Goal: Transaction & Acquisition: Purchase product/service

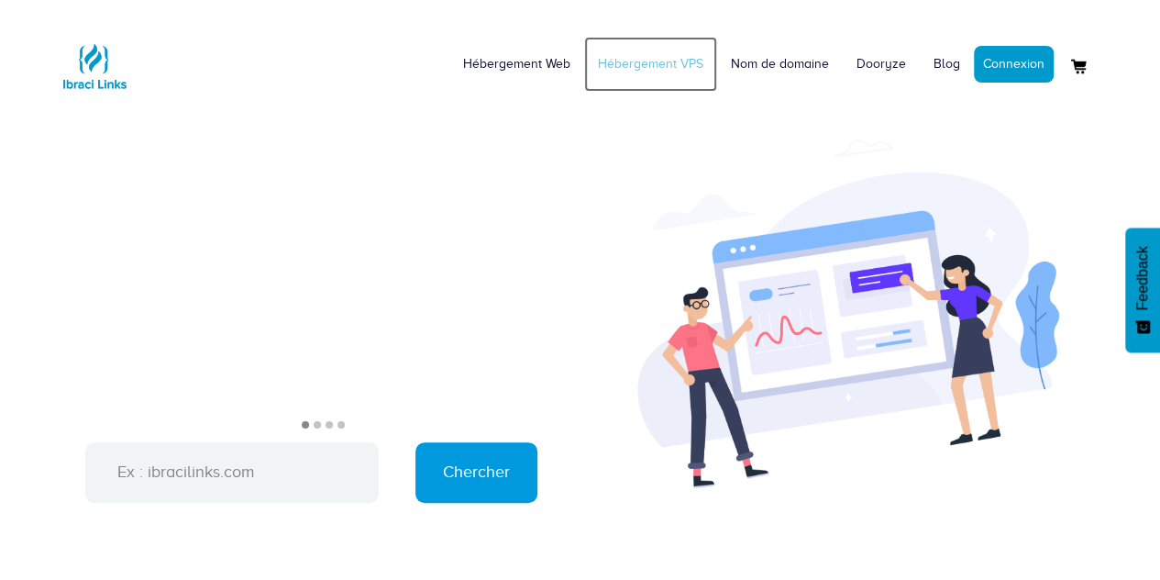
click at [685, 60] on link "Hébergement VPS" at bounding box center [650, 64] width 133 height 55
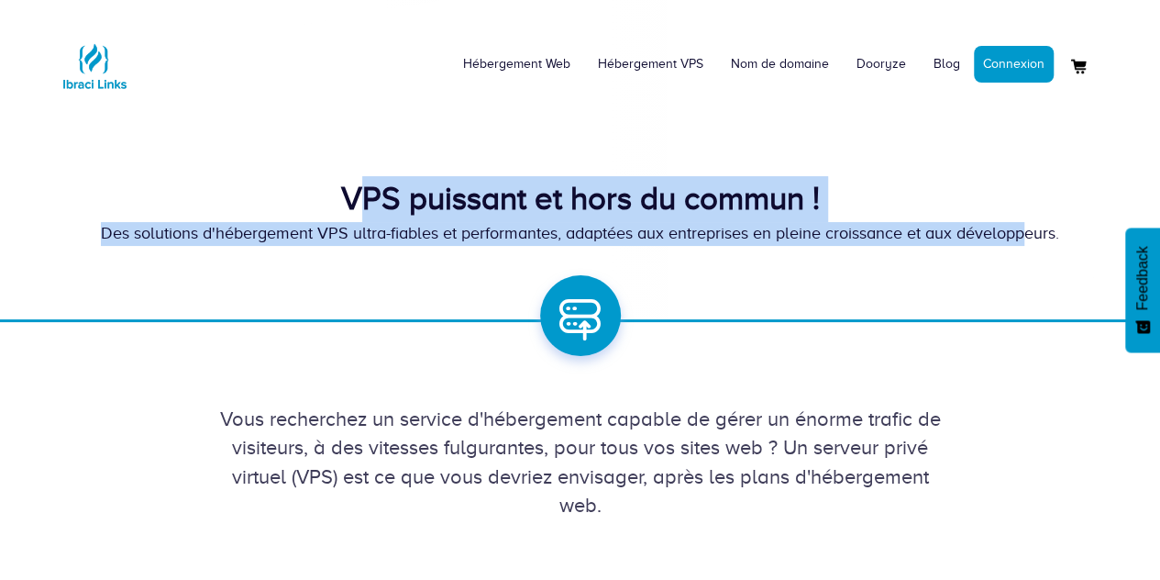
drag, startPoint x: 357, startPoint y: 198, endPoint x: 1035, endPoint y: 239, distance: 679.1
click at [1035, 239] on div "VPS puissant et hors du commun ! Des solutions d'hébergement VPS ultra-fiables …" at bounding box center [580, 211] width 1073 height 70
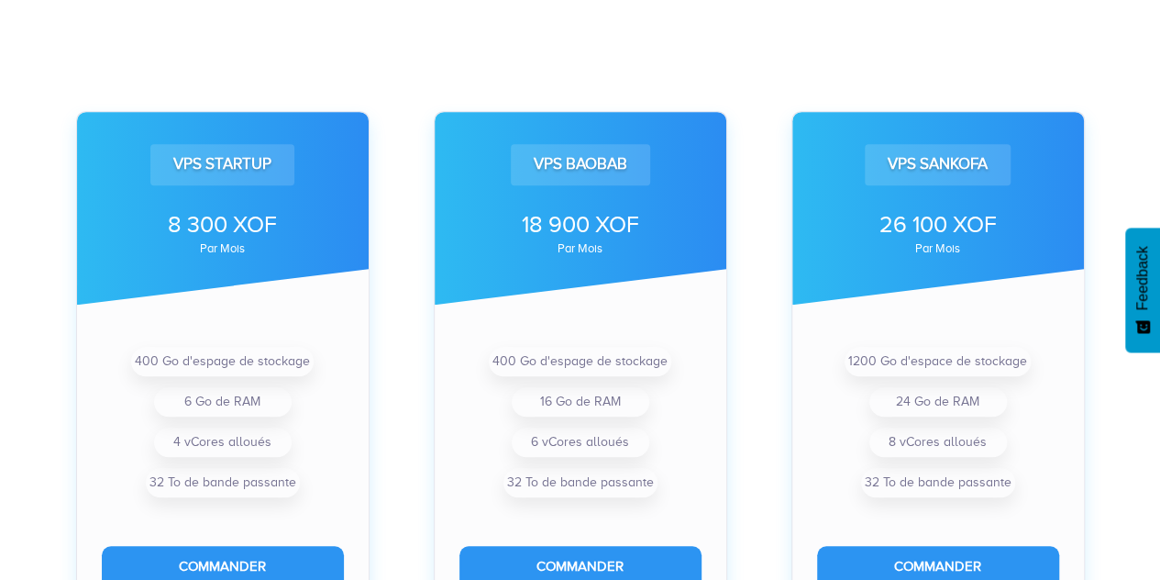
scroll to position [538, 0]
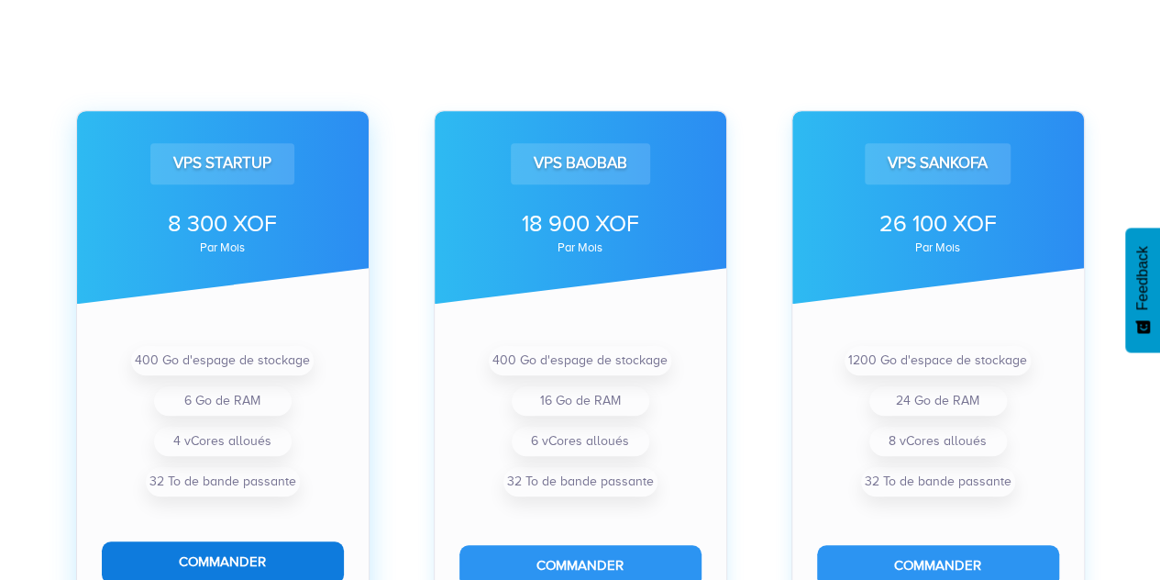
click at [209, 557] on button "Commander" at bounding box center [223, 561] width 242 height 41
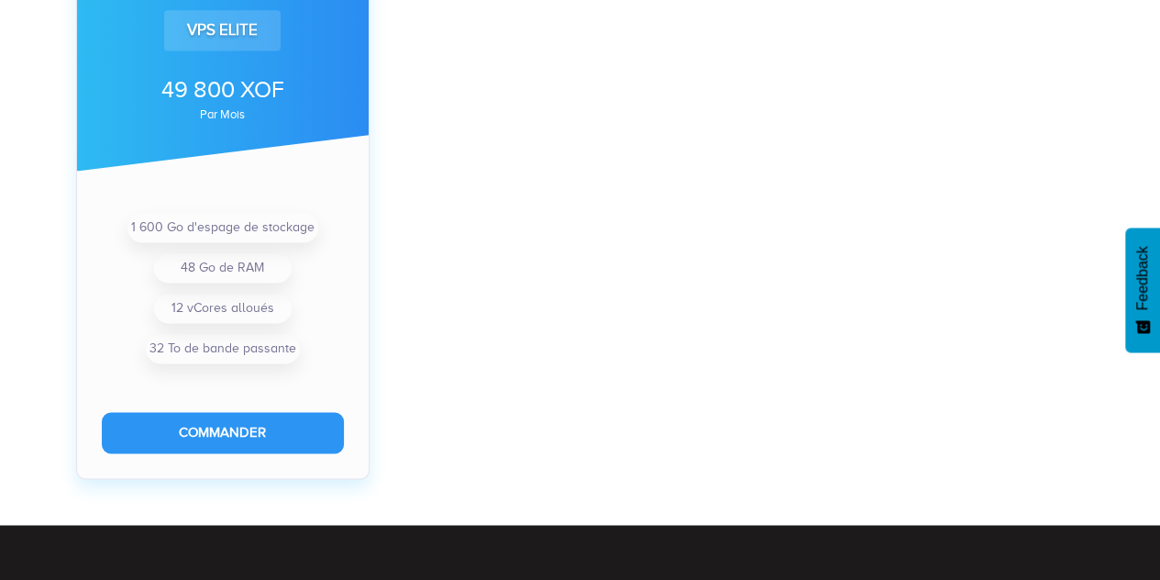
scroll to position [1220, 0]
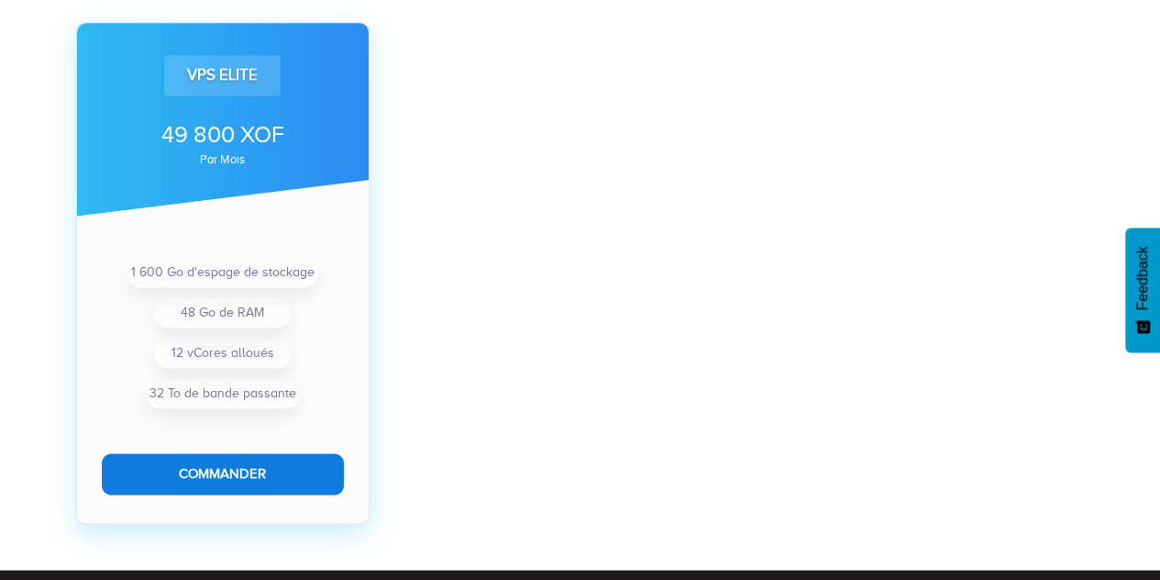
click at [253, 478] on button "Commander" at bounding box center [223, 473] width 242 height 41
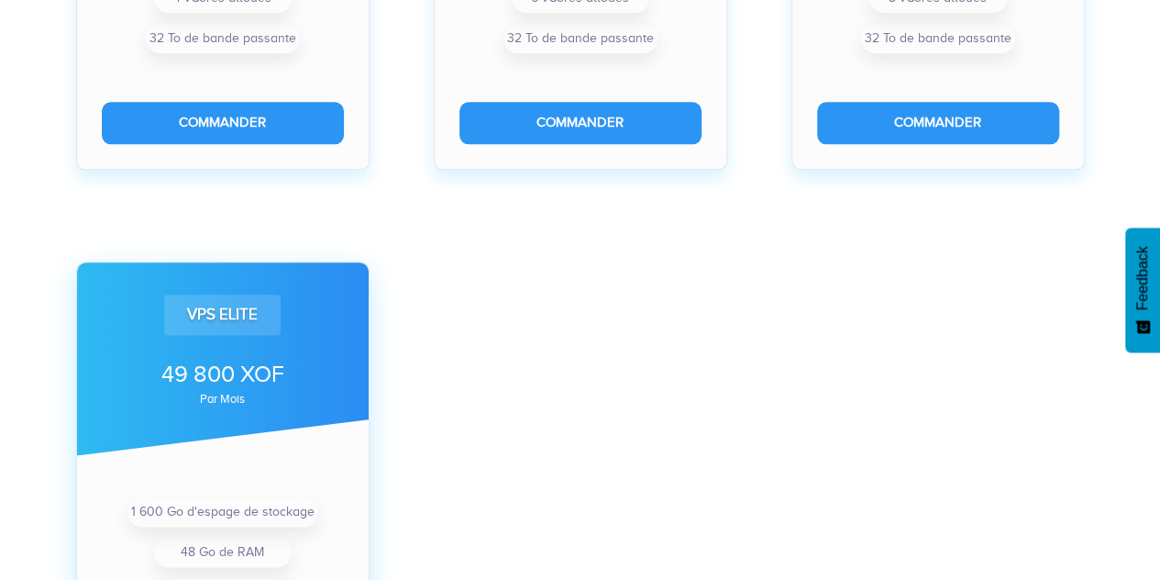
scroll to position [972, 0]
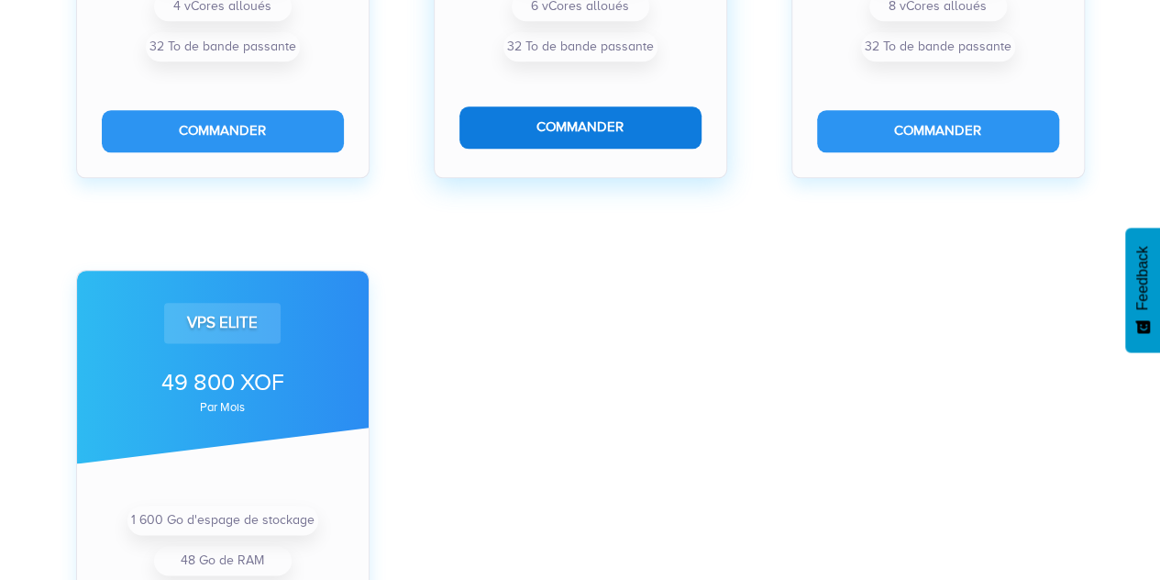
click at [567, 140] on button "Commander" at bounding box center [581, 126] width 242 height 41
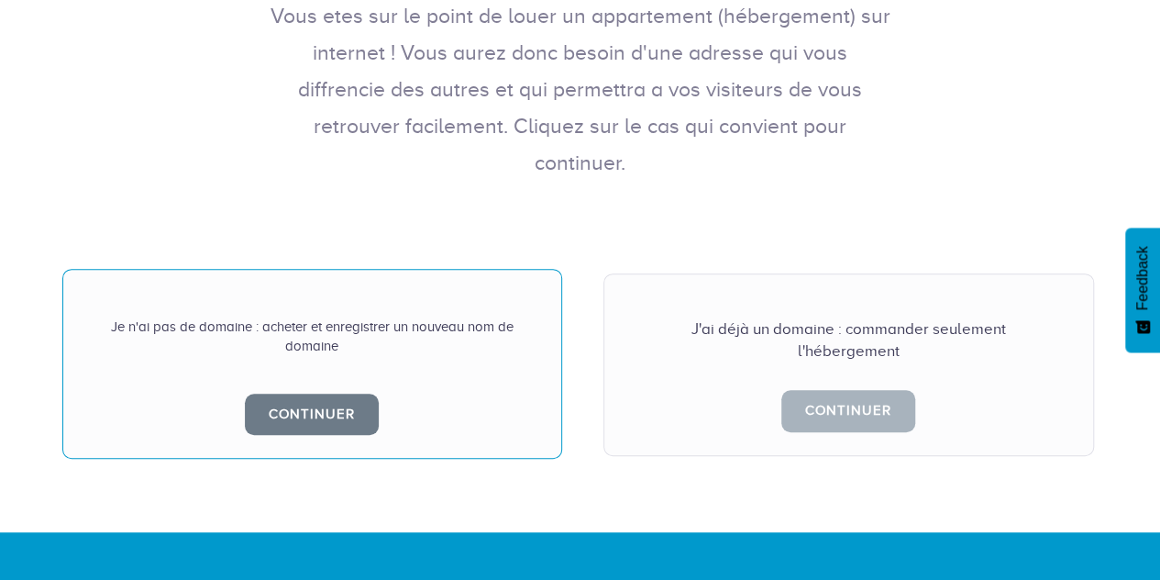
scroll to position [371, 0]
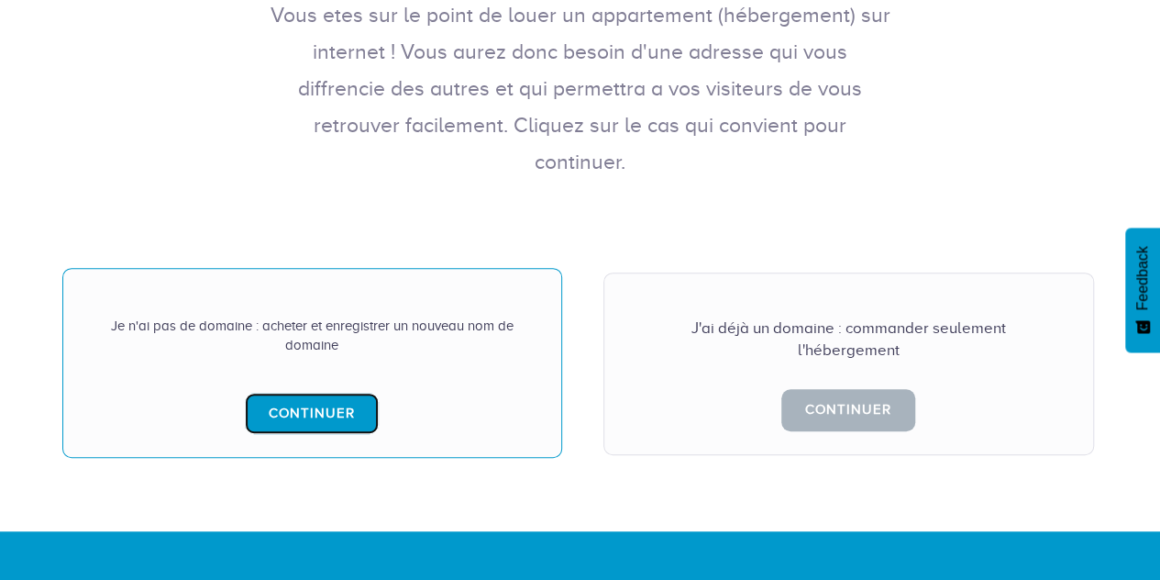
click at [336, 393] on link "Continuer" at bounding box center [312, 413] width 134 height 41
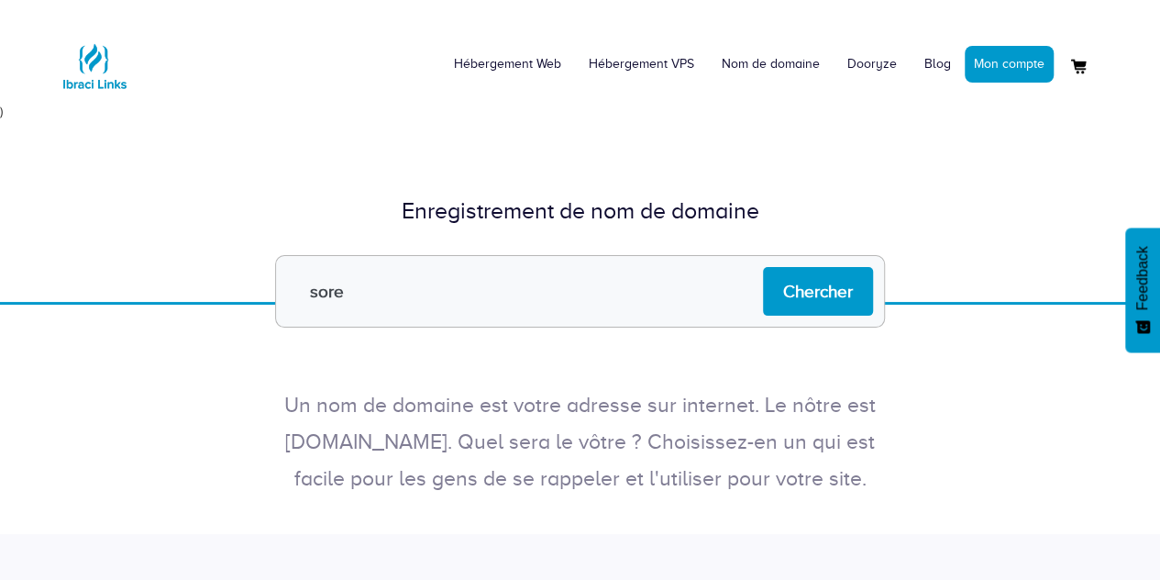
type input "sorejobs.com"
click at [812, 282] on input "Chercher" at bounding box center [818, 291] width 110 height 49
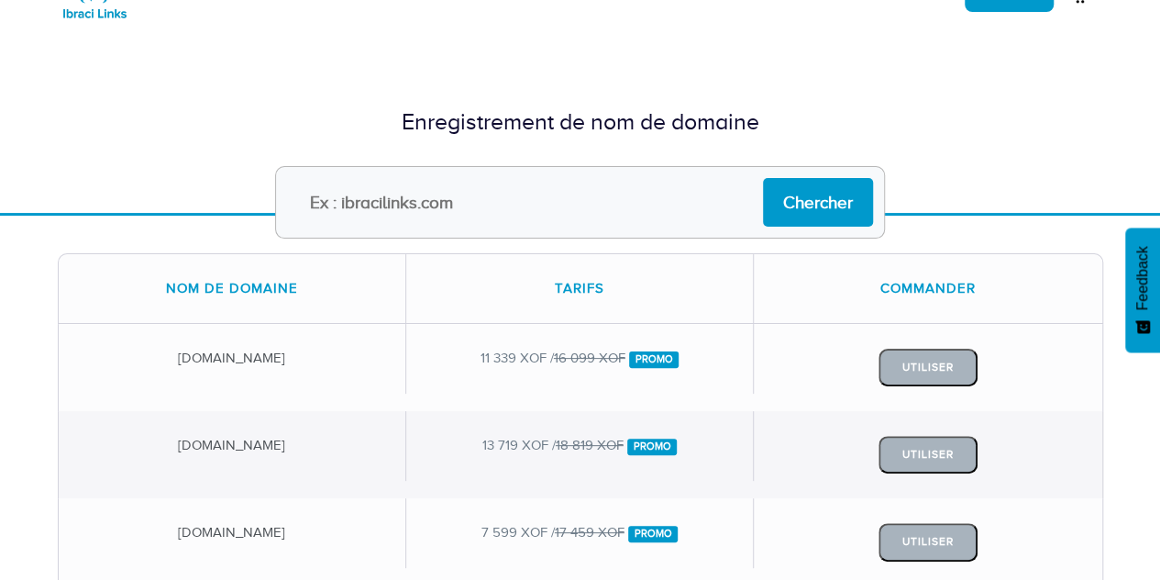
scroll to position [72, 0]
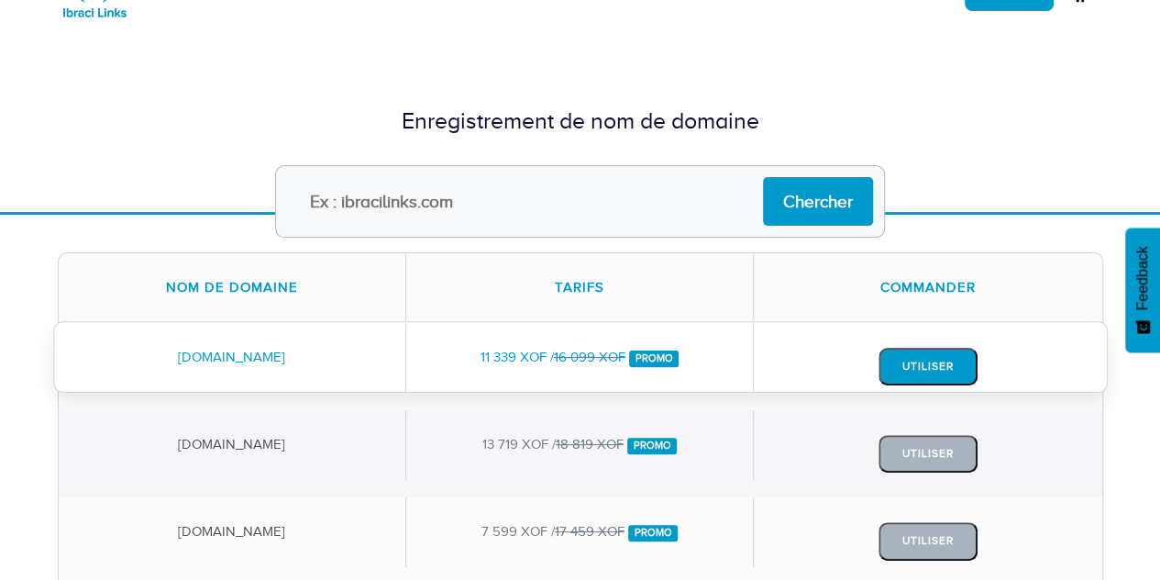
click at [921, 369] on button "Utiliser" at bounding box center [928, 367] width 99 height 38
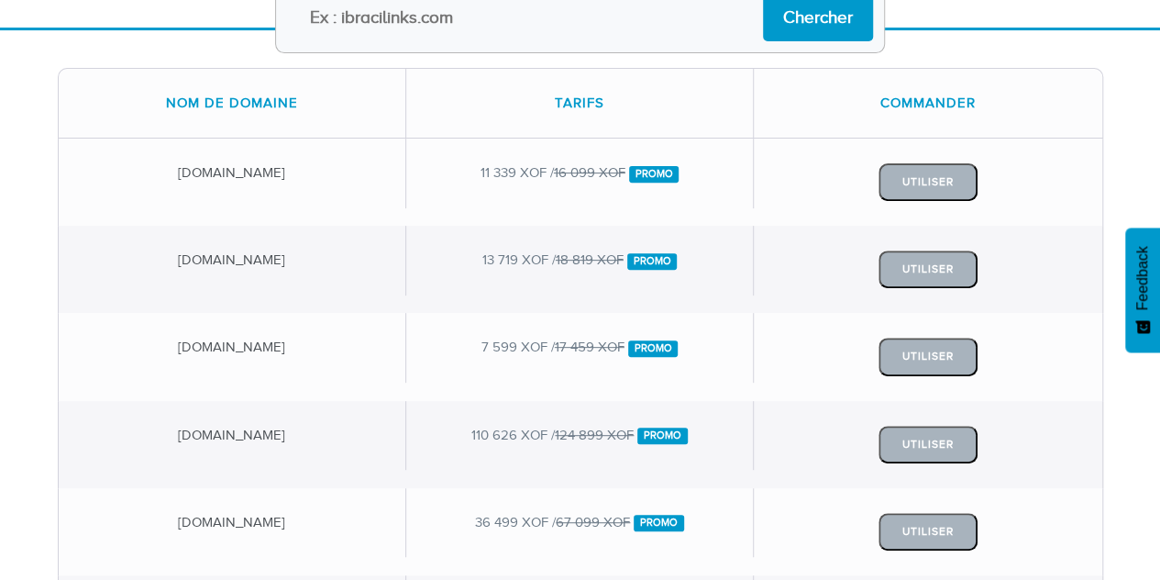
scroll to position [257, 0]
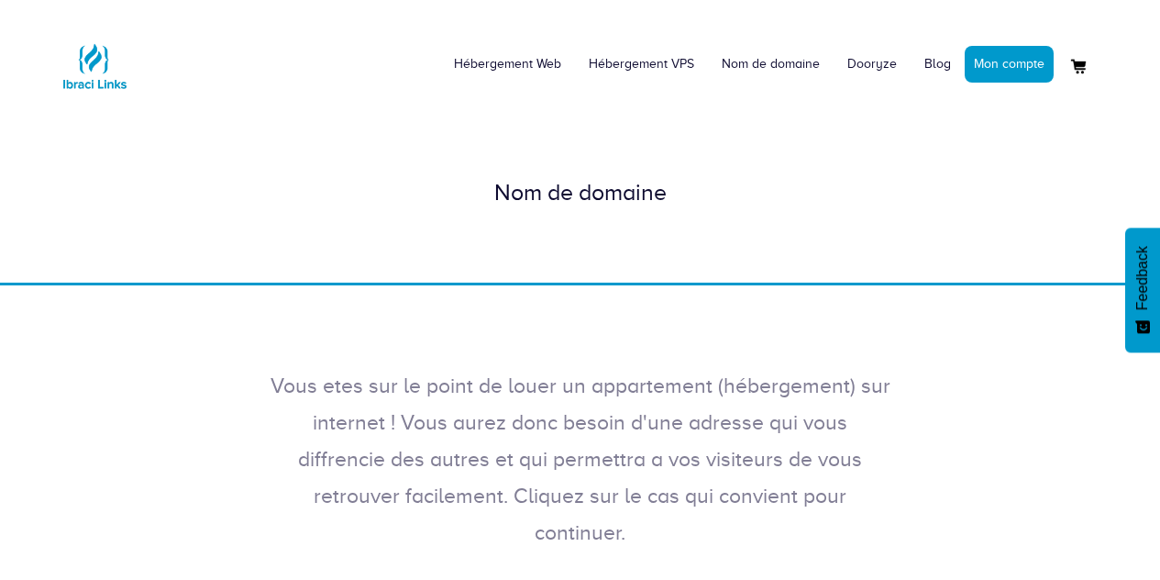
scroll to position [371, 0]
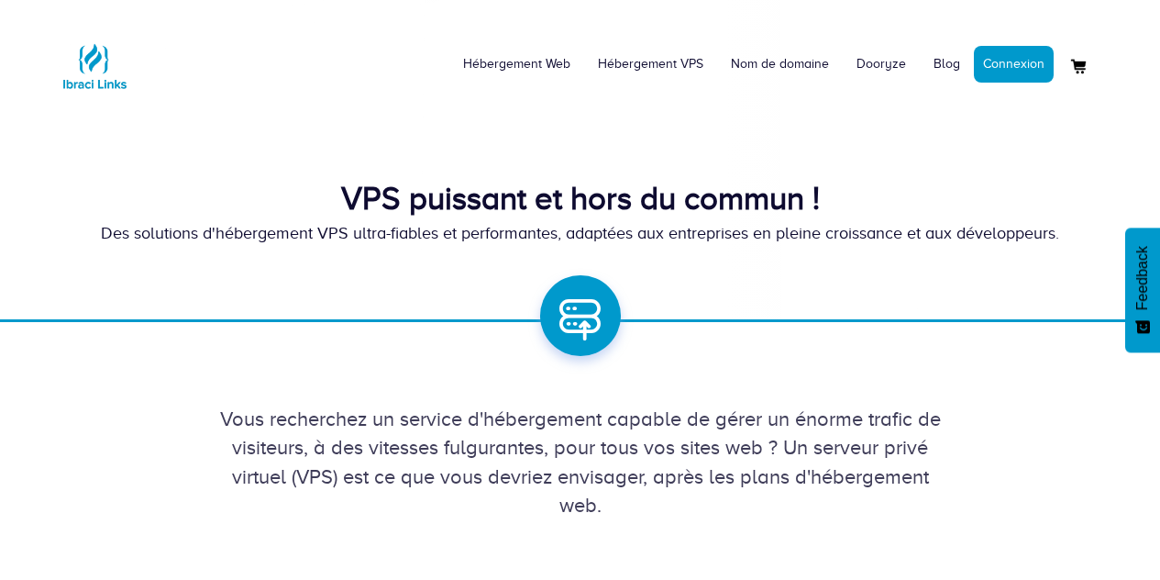
scroll to position [972, 0]
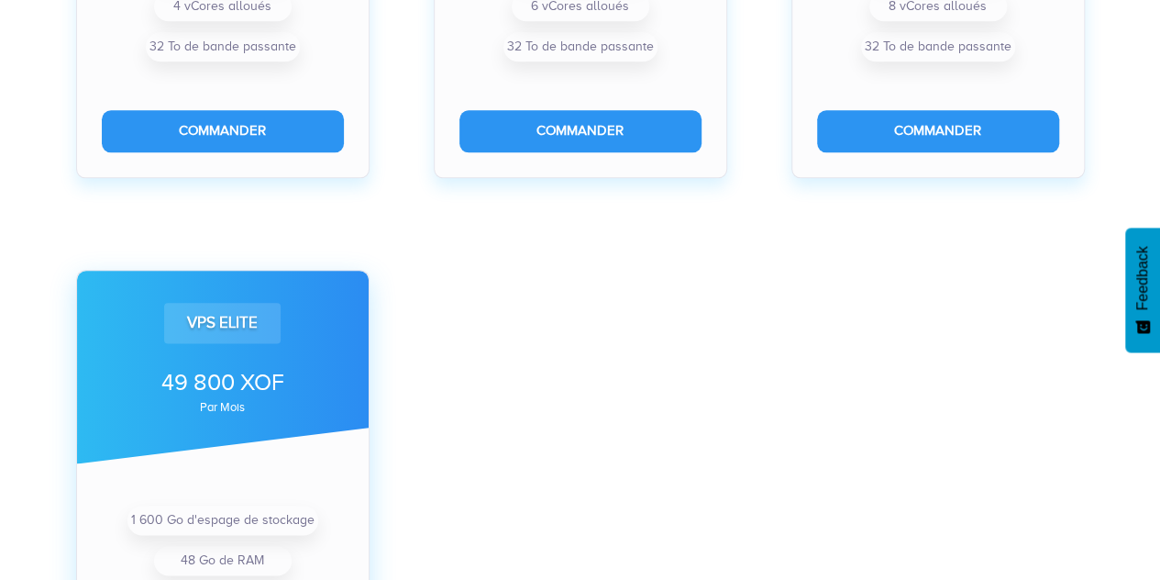
click at [277, 316] on div "VPS Elite" at bounding box center [222, 323] width 116 height 40
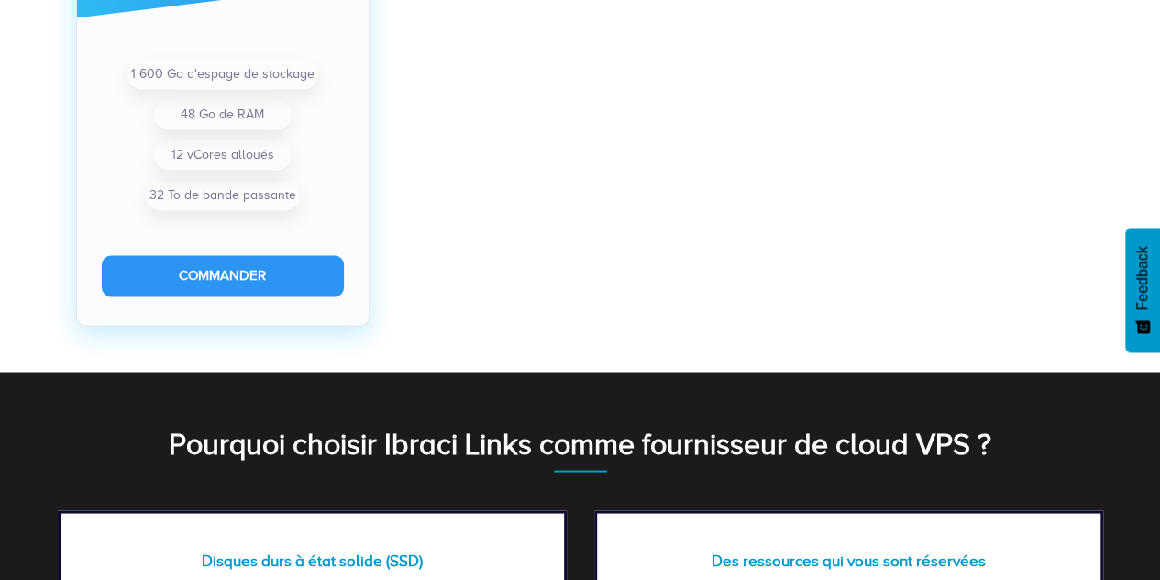
scroll to position [1460, 0]
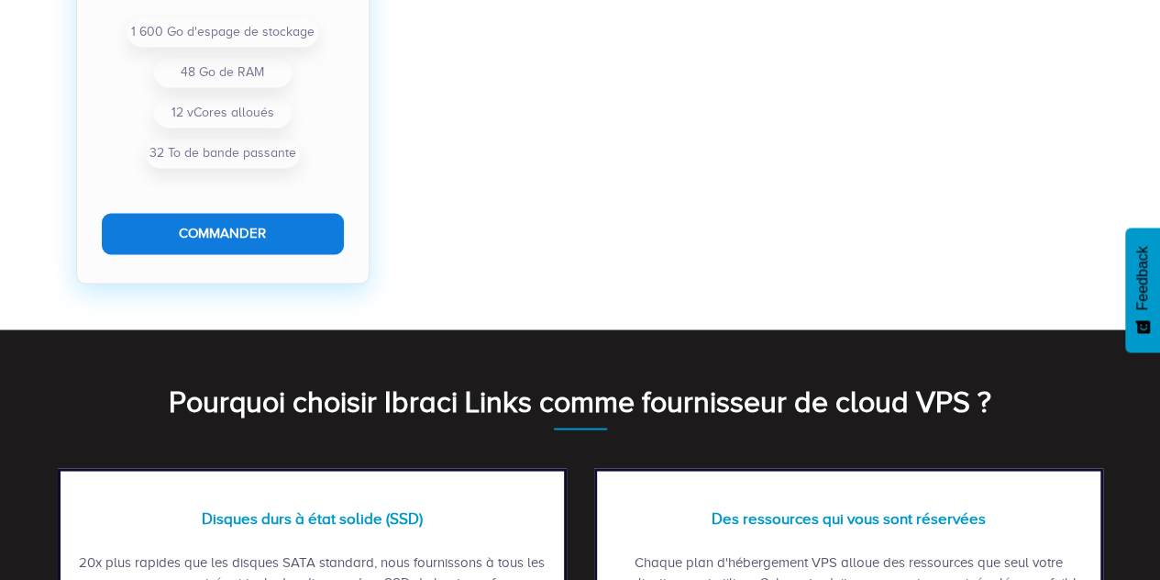
click at [232, 247] on button "Commander" at bounding box center [223, 233] width 242 height 41
